Goal: Task Accomplishment & Management: Manage account settings

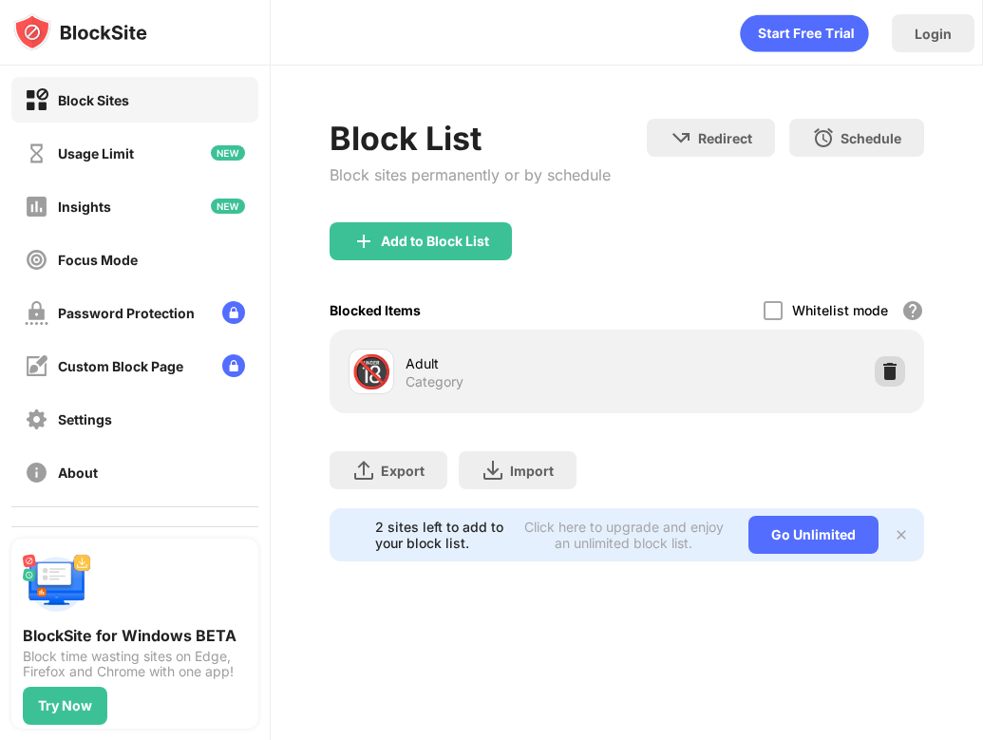
click at [889, 374] on img at bounding box center [889, 371] width 19 height 19
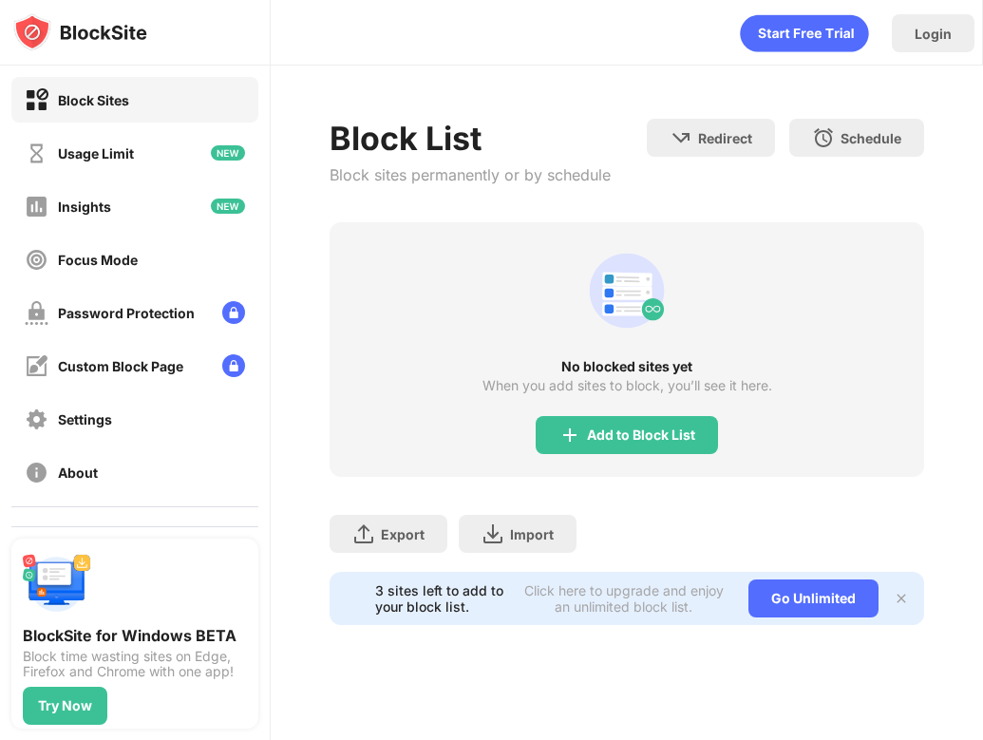
scroll to position [95, 0]
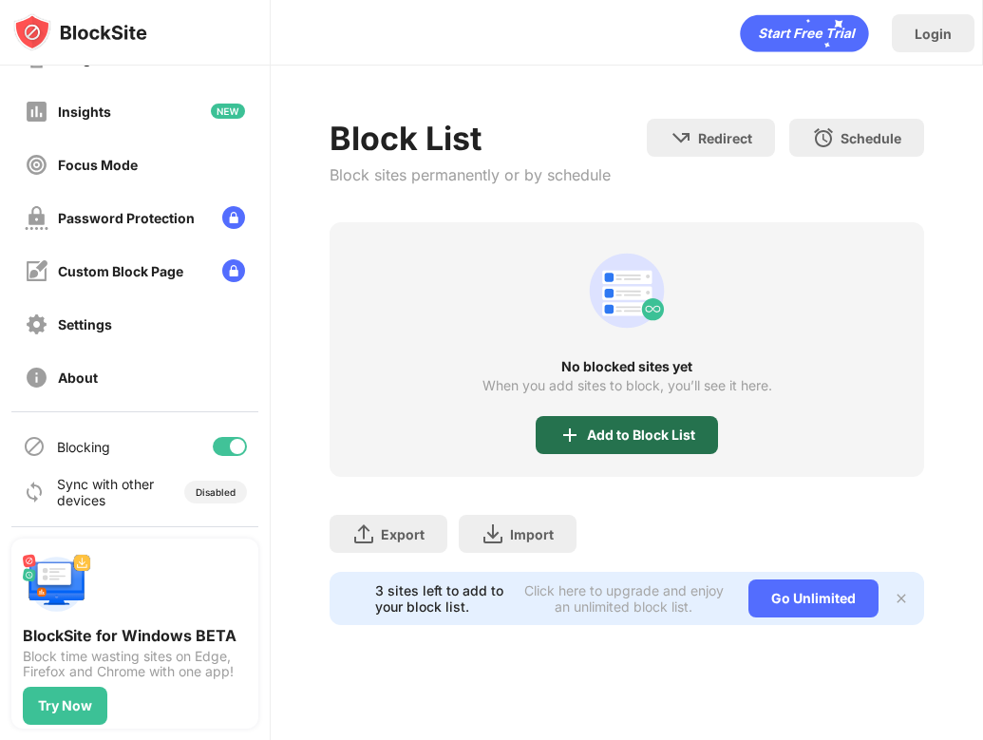
click at [605, 430] on div "Add to Block List" at bounding box center [641, 434] width 108 height 15
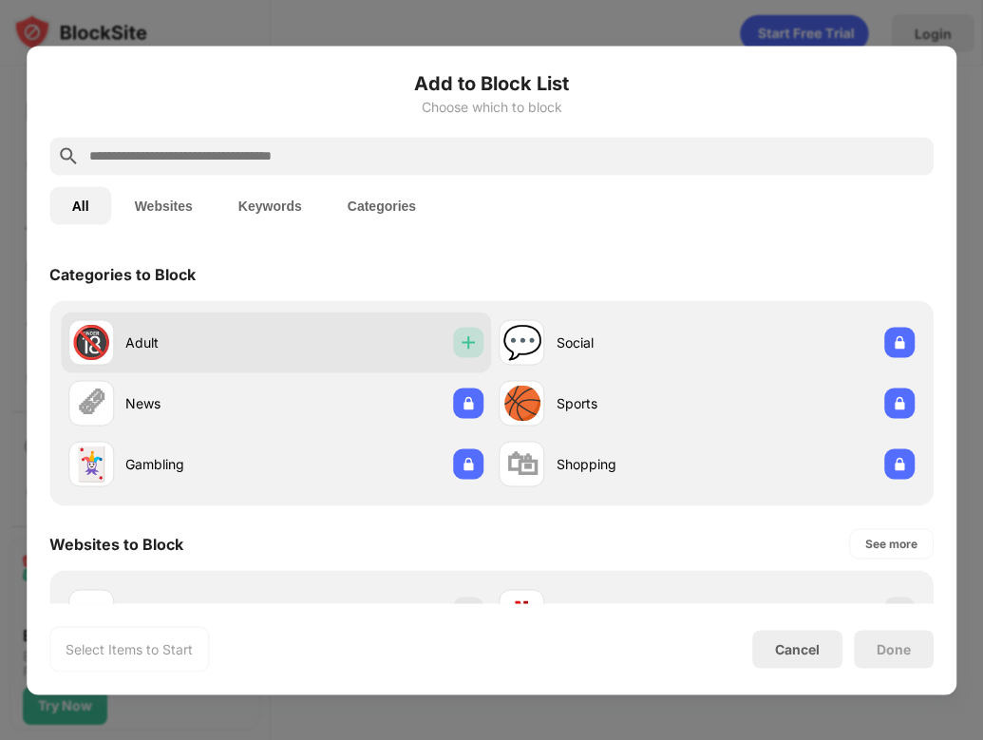
click at [468, 342] on img at bounding box center [468, 341] width 19 height 19
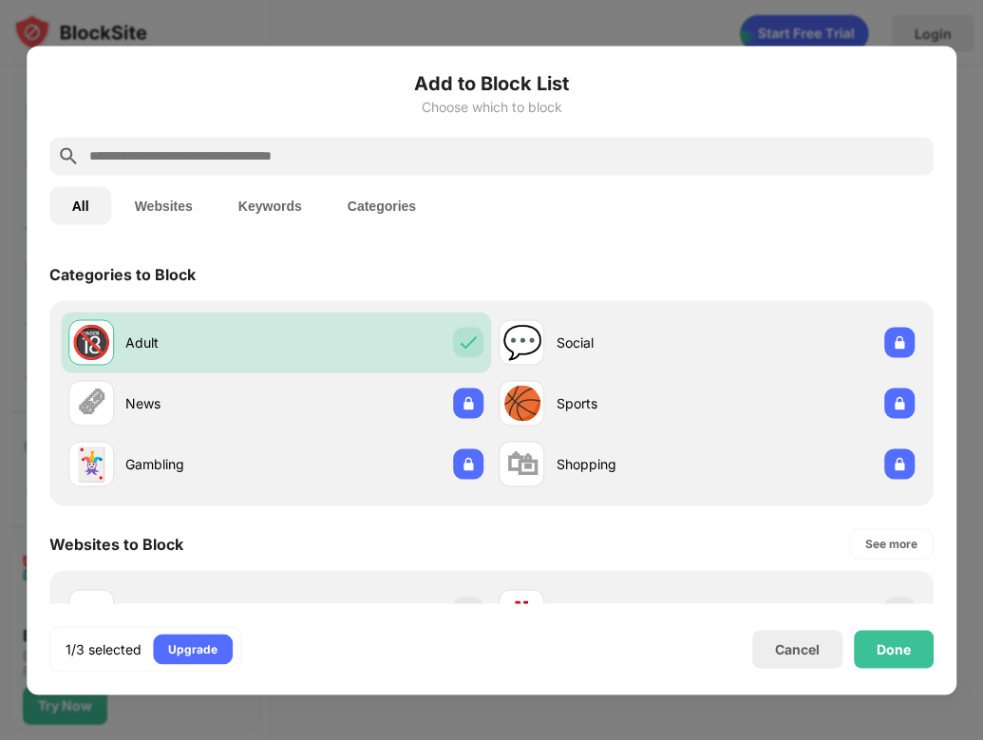
click at [910, 648] on div "Done" at bounding box center [893, 648] width 80 height 38
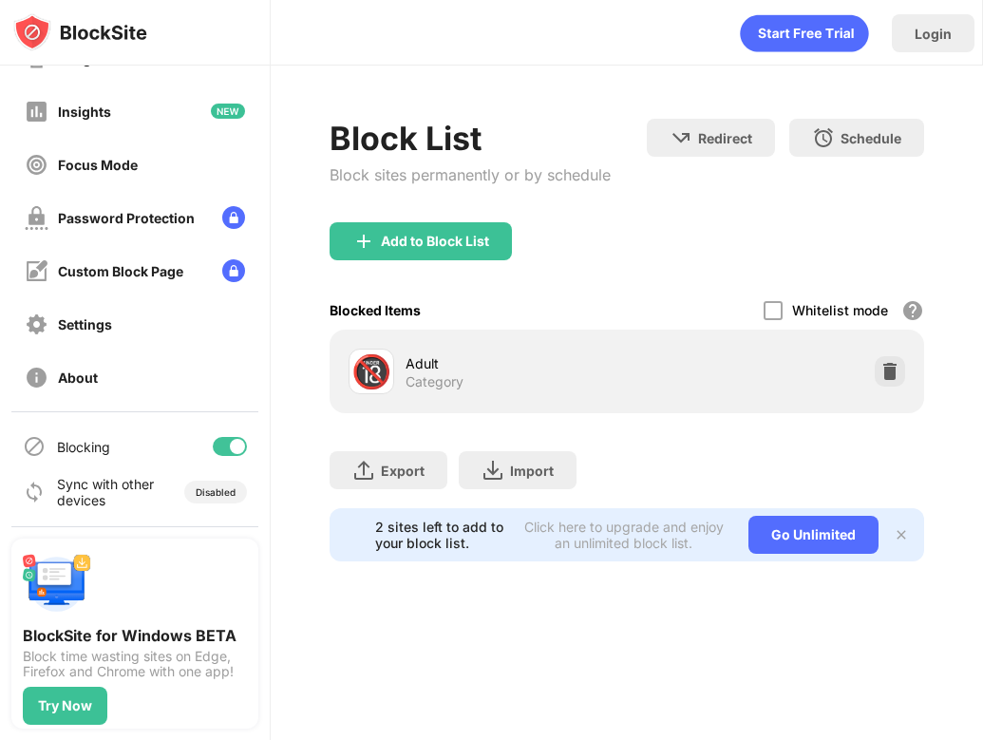
click at [898, 370] on img at bounding box center [889, 371] width 19 height 19
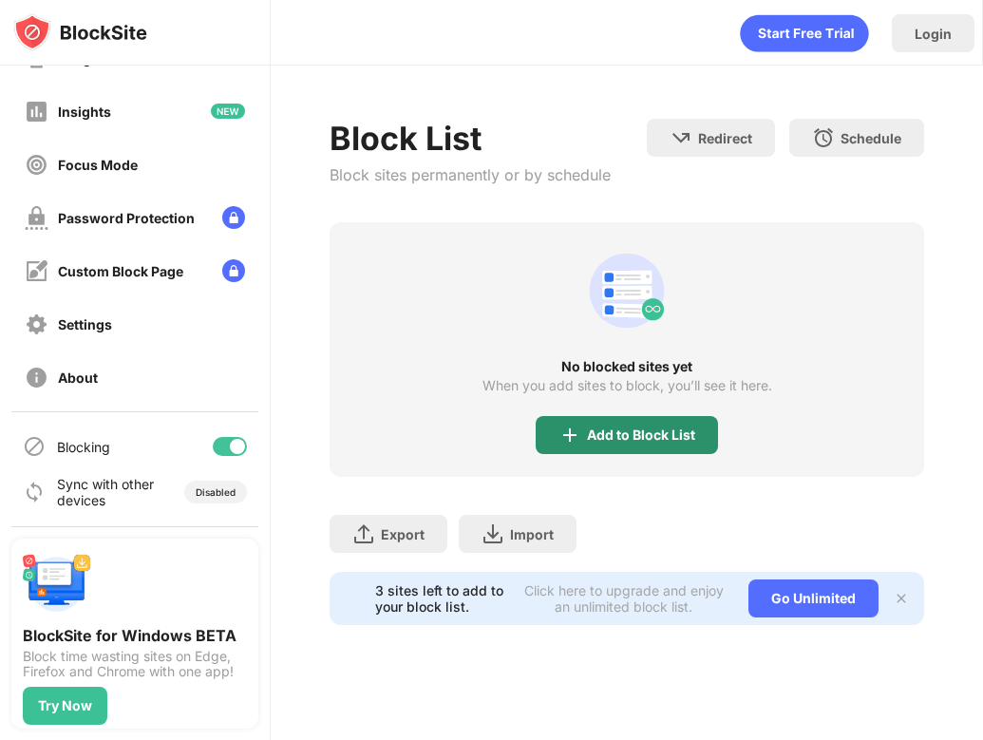
click at [640, 423] on div "Add to Block List" at bounding box center [626, 435] width 182 height 38
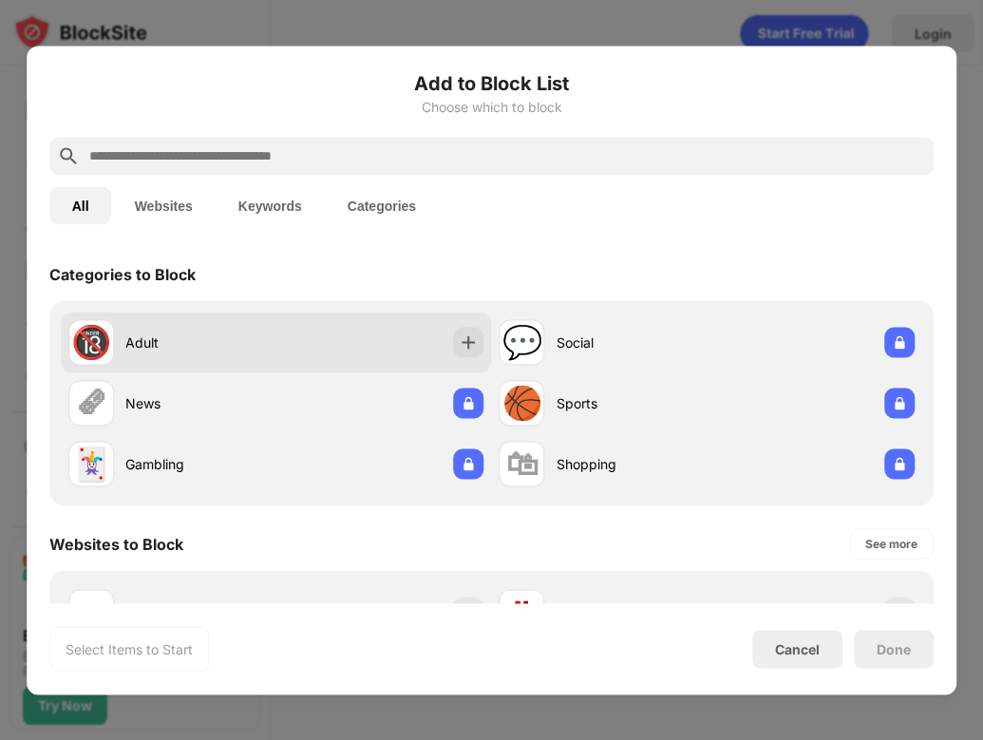
click at [221, 343] on div "Adult" at bounding box center [200, 342] width 151 height 20
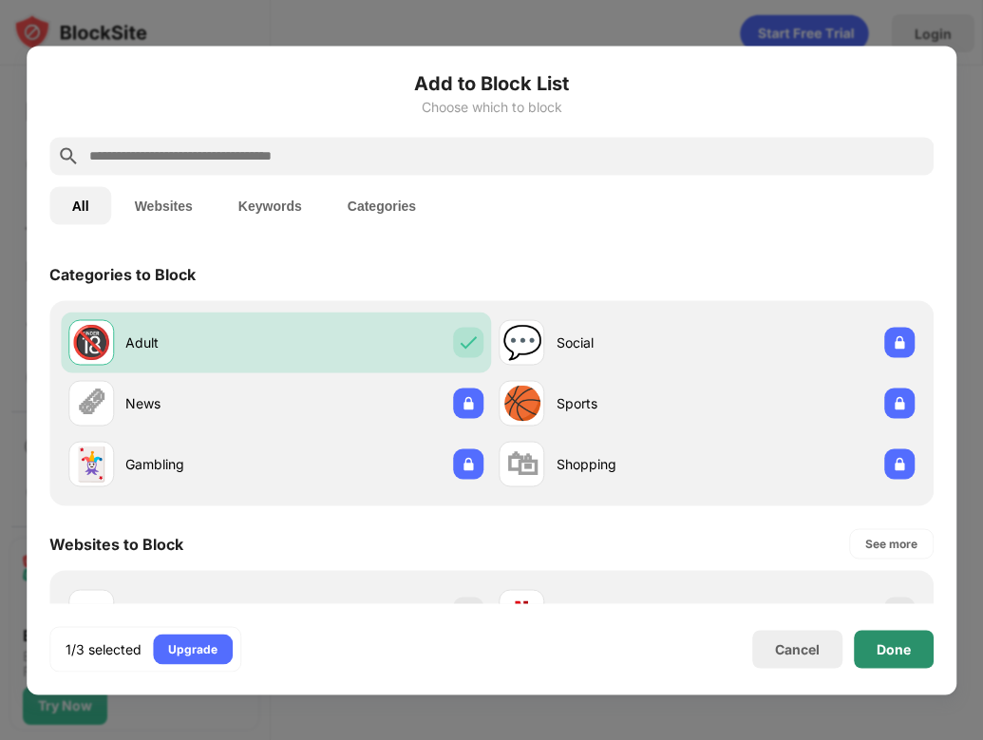
click at [911, 636] on div "Done" at bounding box center [893, 648] width 80 height 38
